Goal: Navigation & Orientation: Find specific page/section

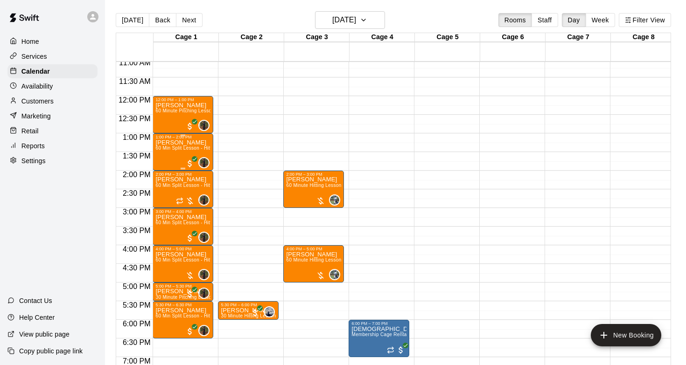
scroll to position [415, 0]
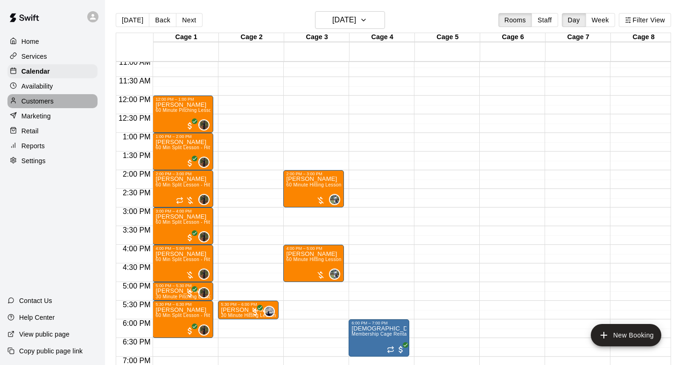
click at [58, 96] on div "Customers" at bounding box center [52, 101] width 90 height 14
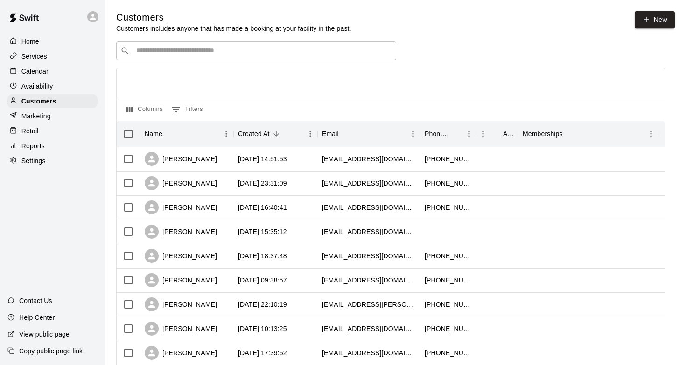
click at [162, 52] on input "Search customers by name or email" at bounding box center [263, 50] width 259 height 9
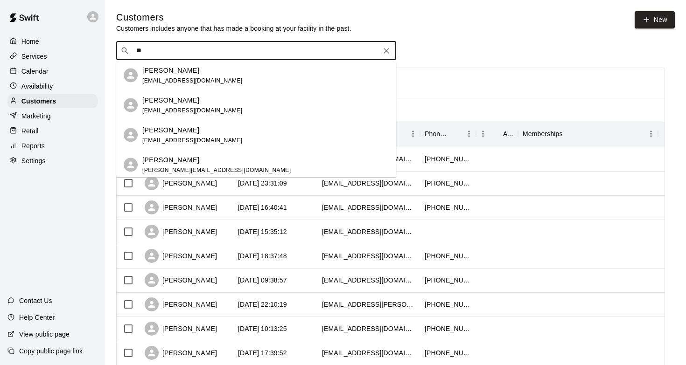
type input "*"
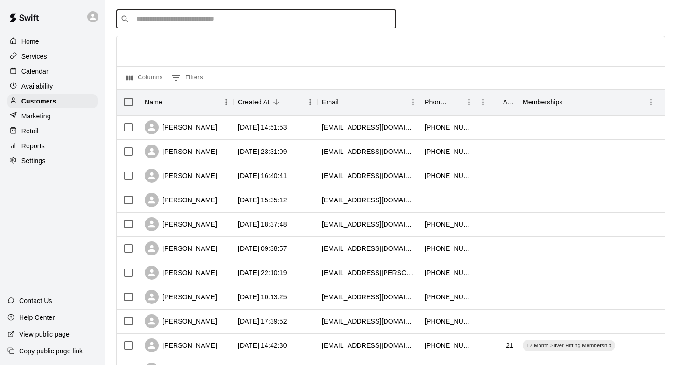
scroll to position [25, 0]
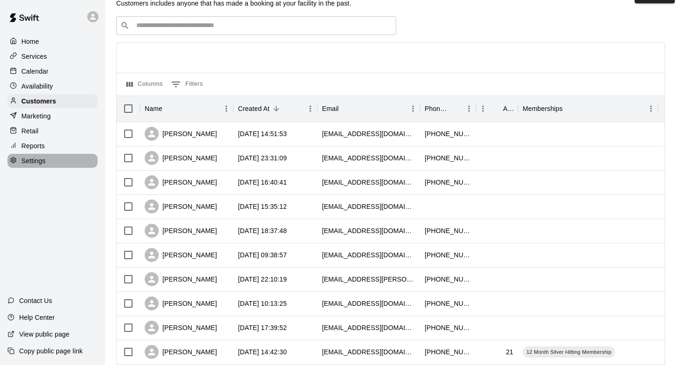
click at [35, 161] on p "Settings" at bounding box center [33, 160] width 24 height 9
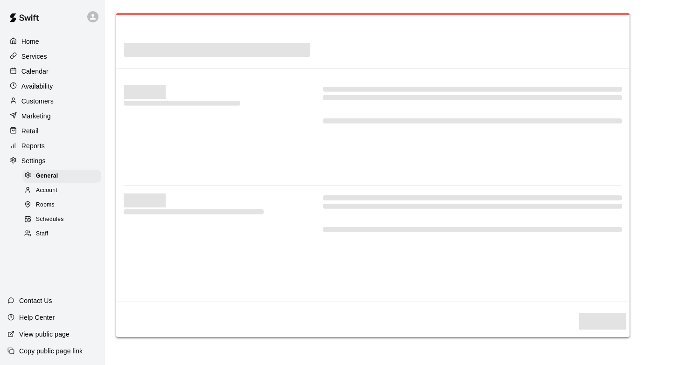
select select "**"
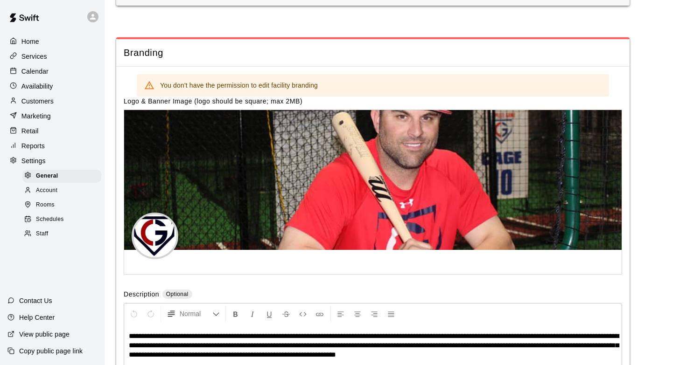
scroll to position [1771, 0]
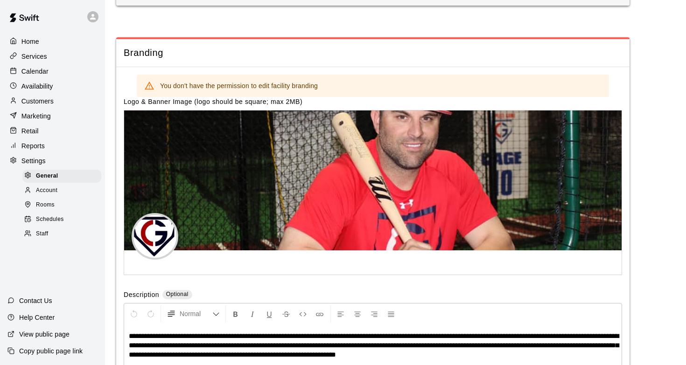
click at [47, 233] on span "Staff" at bounding box center [42, 234] width 12 height 9
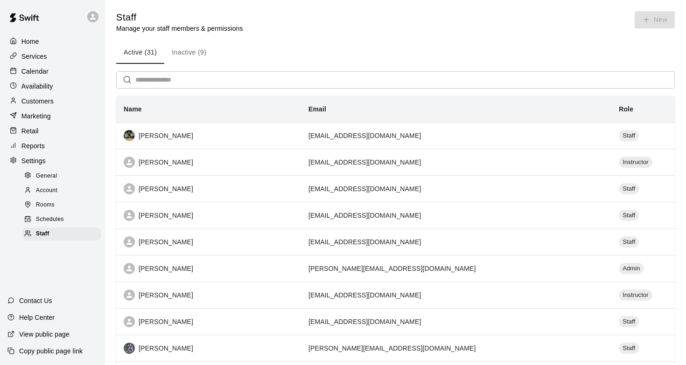
click at [187, 86] on input "text" at bounding box center [405, 79] width 540 height 17
click at [181, 52] on button "Inactive (9)" at bounding box center [188, 53] width 49 height 22
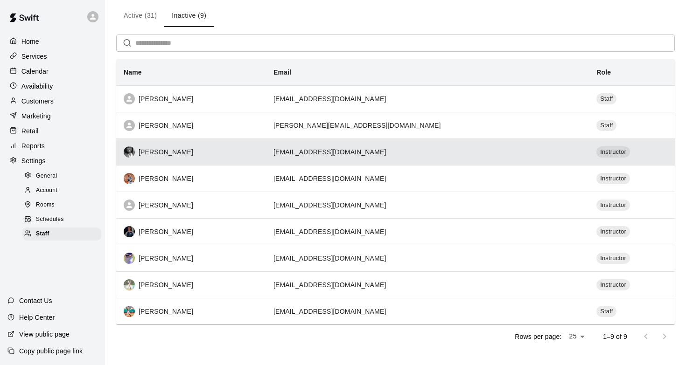
scroll to position [47, 0]
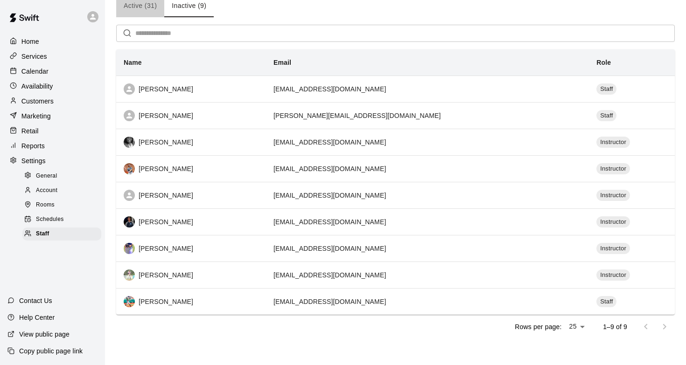
click at [153, 10] on button "Active (31)" at bounding box center [140, 6] width 48 height 22
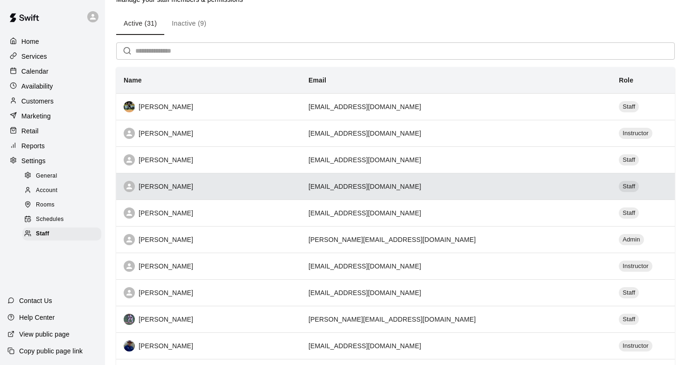
scroll to position [0, 0]
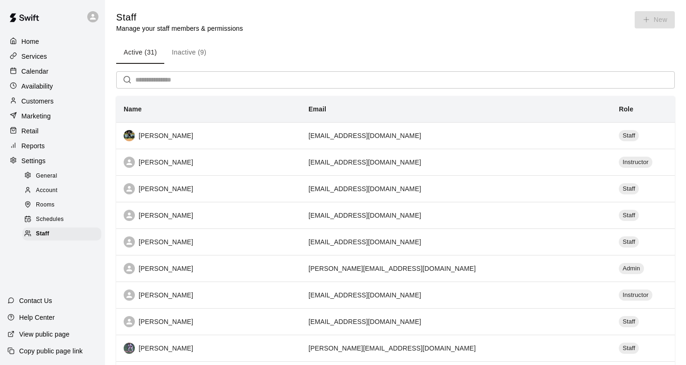
click at [36, 76] on p "Calendar" at bounding box center [34, 71] width 27 height 9
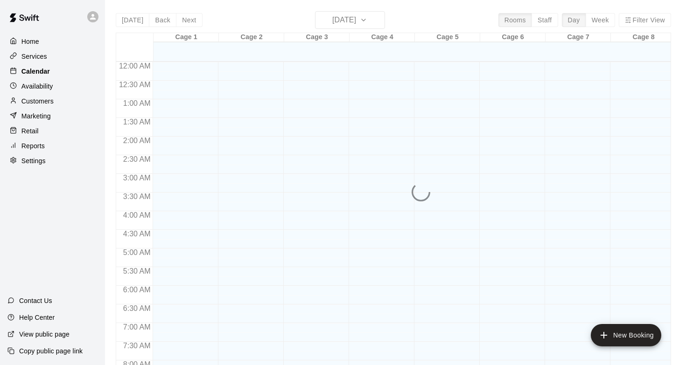
scroll to position [555, 0]
